Goal: Task Accomplishment & Management: Manage account settings

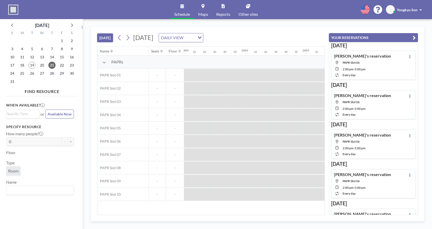
click at [240, 81] on div at bounding box center [240, 75] width 10 height 12
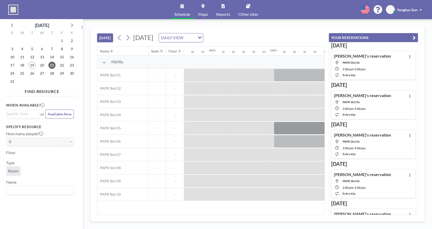
scroll to position [0, 344]
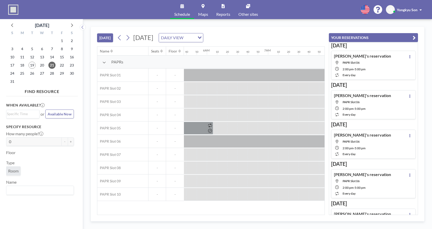
drag, startPoint x: 174, startPoint y: 215, endPoint x: 196, endPoint y: 215, distance: 22.4
click at [202, 215] on div "[DATE] [DATE] DAILY VIEW Loading... Name Seats Floor 12AM 10 20 30 40 50 1AM 10…" at bounding box center [258, 124] width 334 height 195
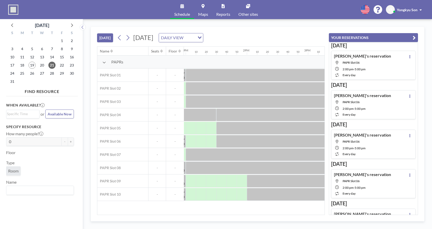
scroll to position [0, 808]
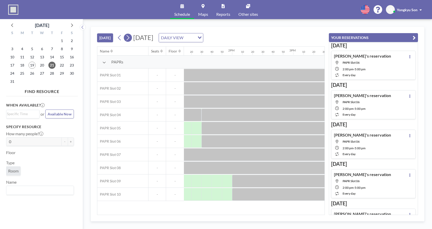
click at [129, 38] on icon at bounding box center [128, 37] width 3 height 5
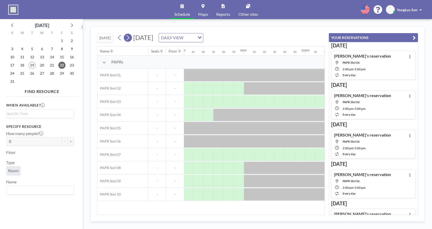
scroll to position [0, 499]
click at [130, 37] on icon at bounding box center [127, 38] width 5 height 8
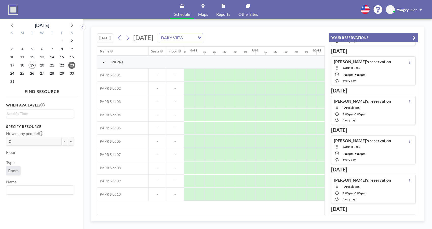
scroll to position [0, 0]
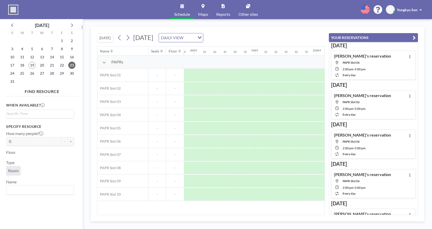
click at [376, 104] on div "[PERSON_NAME]'s reservation [GEOGRAPHIC_DATA] 06 2:00 PM - 5:00 PM every day" at bounding box center [373, 104] width 85 height 29
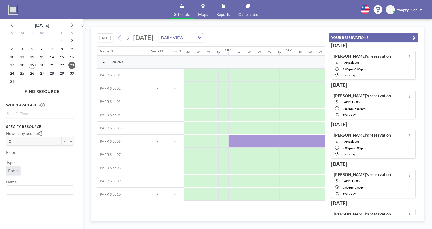
scroll to position [0, 845]
click at [377, 65] on div "[PERSON_NAME]'s reservation [GEOGRAPHIC_DATA] 06 2:00 PM - 5:00 PM every day" at bounding box center [373, 65] width 85 height 29
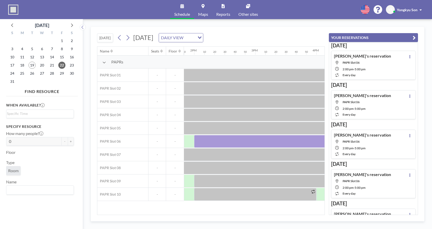
click at [380, 95] on div "[PERSON_NAME]'s reservation [GEOGRAPHIC_DATA] 06 2:00 PM - 5:00 PM every day" at bounding box center [373, 104] width 85 height 29
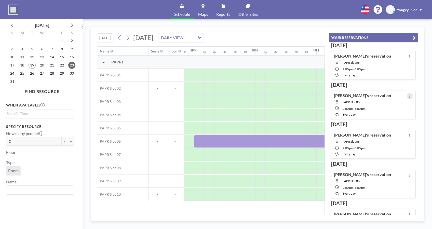
click at [409, 96] on icon at bounding box center [409, 95] width 1 height 3
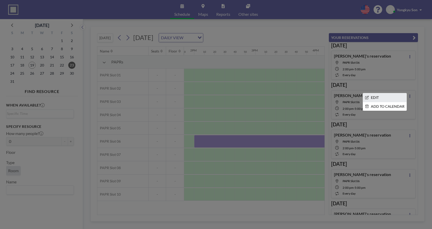
click at [374, 98] on li "EDIT" at bounding box center [385, 97] width 44 height 9
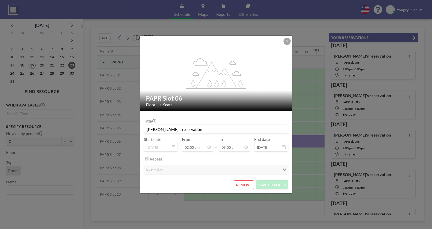
click at [241, 185] on button "REMOVE" at bounding box center [244, 184] width 20 height 9
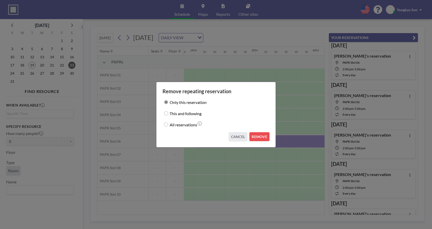
click at [170, 125] on label "All reservations" at bounding box center [184, 124] width 28 height 7
click at [168, 125] on input "All reservations" at bounding box center [166, 124] width 4 height 4
radio input "true"
click at [261, 136] on button "REMOVE" at bounding box center [259, 136] width 20 height 9
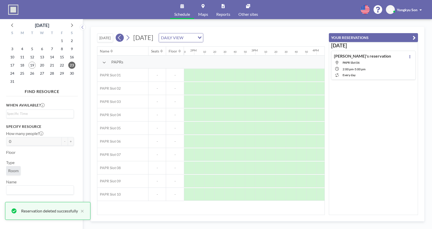
click at [121, 39] on icon at bounding box center [119, 38] width 5 height 8
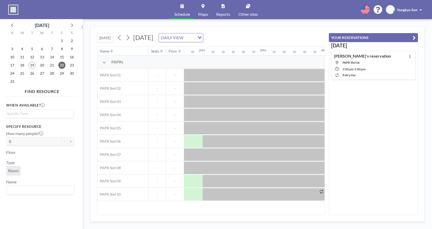
scroll to position [0, 811]
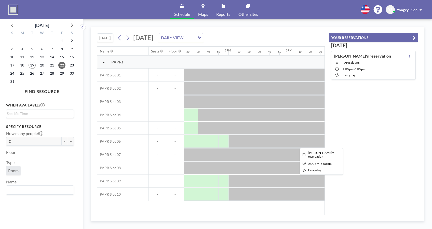
click at [251, 143] on div at bounding box center [319, 141] width 183 height 13
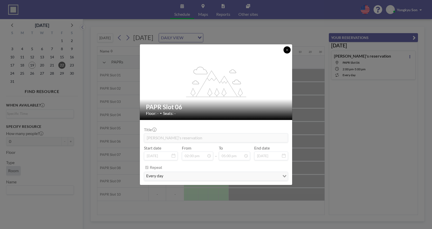
click at [286, 50] on icon at bounding box center [286, 49] width 3 height 3
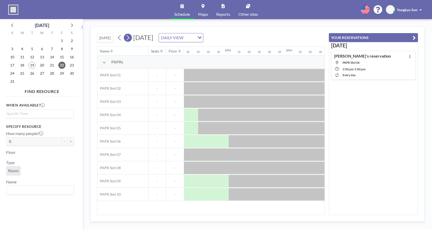
click at [131, 38] on button at bounding box center [128, 38] width 8 height 8
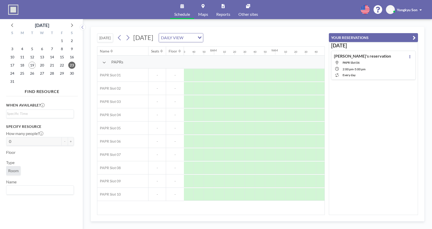
scroll to position [0, 479]
click at [129, 37] on icon at bounding box center [128, 37] width 3 height 5
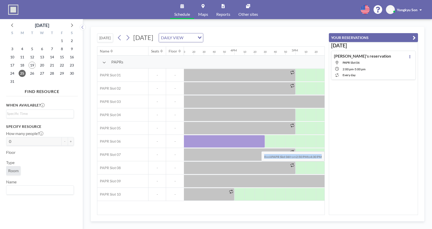
scroll to position [0, 980]
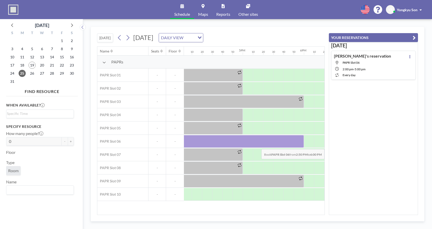
drag, startPoint x: 237, startPoint y: 143, endPoint x: 298, endPoint y: 145, distance: 61.9
click at [298, 145] on div at bounding box center [207, 141] width 194 height 13
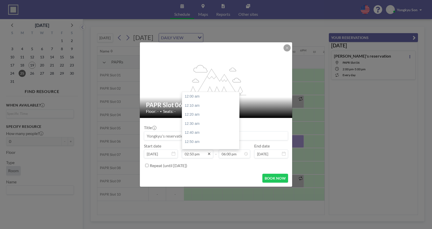
scroll to position [807, 0]
click at [194, 103] on div "03:00 pm" at bounding box center [212, 105] width 60 height 9
type input "03:00 pm"
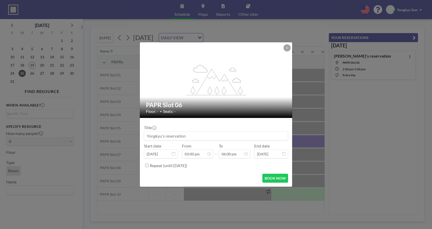
scroll to position [0, 907]
click at [273, 177] on button "BOOK NOW" at bounding box center [275, 178] width 26 height 9
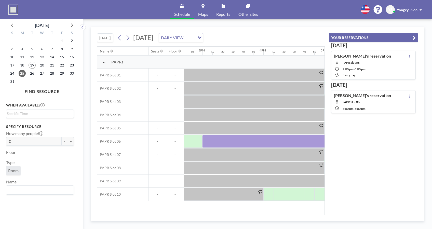
scroll to position [0, 981]
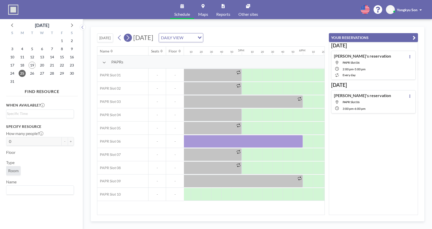
click at [129, 37] on icon at bounding box center [128, 37] width 3 height 5
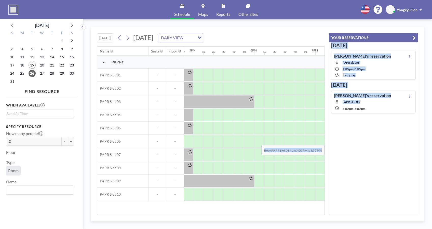
scroll to position [0, 1108]
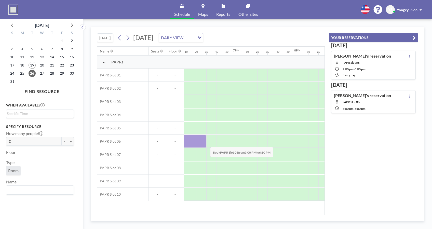
drag, startPoint x: 298, startPoint y: 140, endPoint x: 206, endPoint y: 143, distance: 92.0
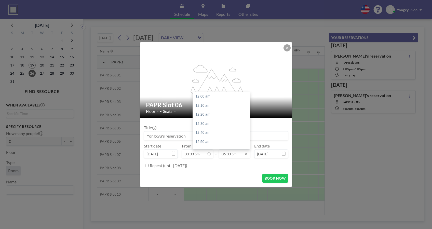
scroll to position [1006, 0]
click at [226, 155] on input "06:30 pm" at bounding box center [234, 153] width 31 height 9
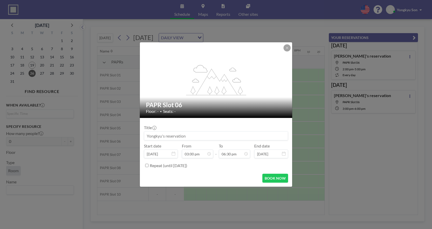
scroll to position [816, 0]
click at [145, 165] on input "Repeat (until [DATE])" at bounding box center [146, 165] width 3 height 3
checkbox input "true"
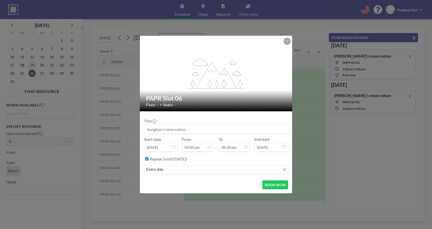
click at [209, 168] on input "Search for option" at bounding box center [222, 169] width 115 height 7
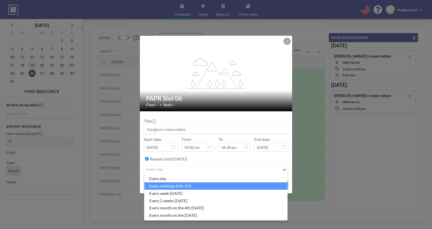
click at [202, 184] on li "every workday (Mo-Fri)" at bounding box center [215, 185] width 143 height 7
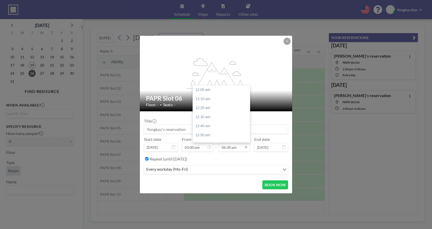
scroll to position [1006, 0]
click at [232, 148] on input "06:30 pm" at bounding box center [234, 147] width 31 height 9
click at [208, 131] on div "06:00 pm" at bounding box center [223, 130] width 60 height 9
type input "06:00 pm"
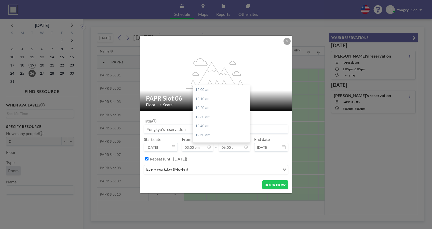
scroll to position [979, 0]
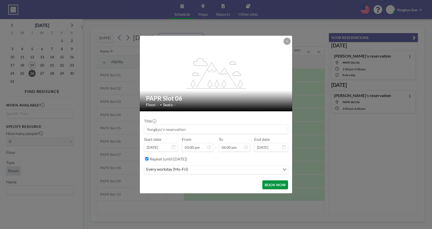
click at [272, 185] on button "BOOK NOW" at bounding box center [275, 184] width 26 height 9
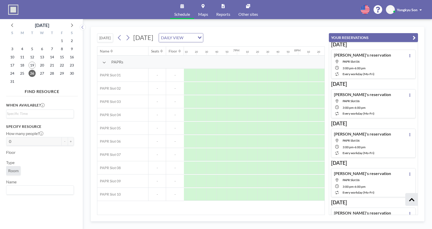
scroll to position [937, 0]
